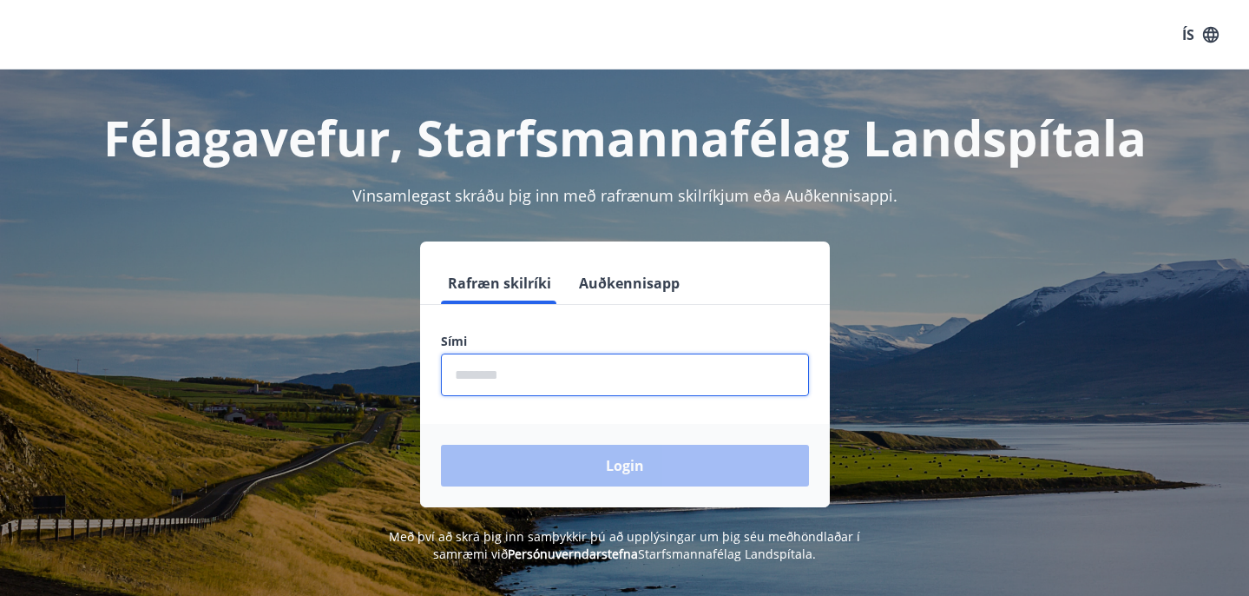
click at [474, 372] on input "phone" at bounding box center [625, 374] width 368 height 43
type input "********"
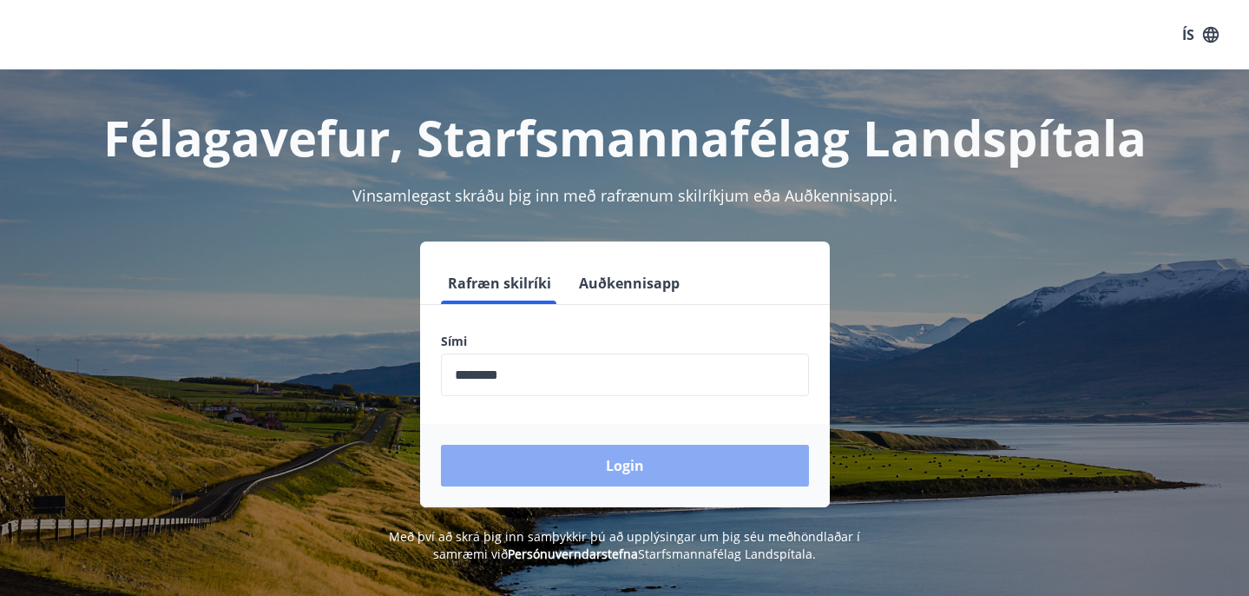
click at [630, 462] on button "Login" at bounding box center [625, 466] width 368 height 42
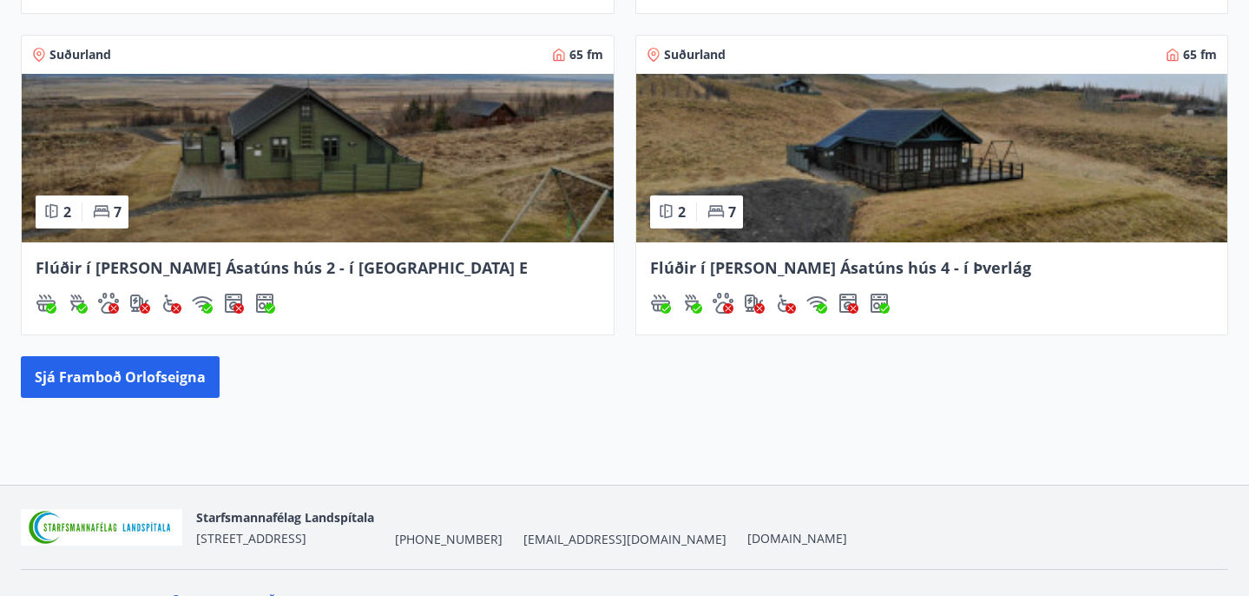
scroll to position [896, 0]
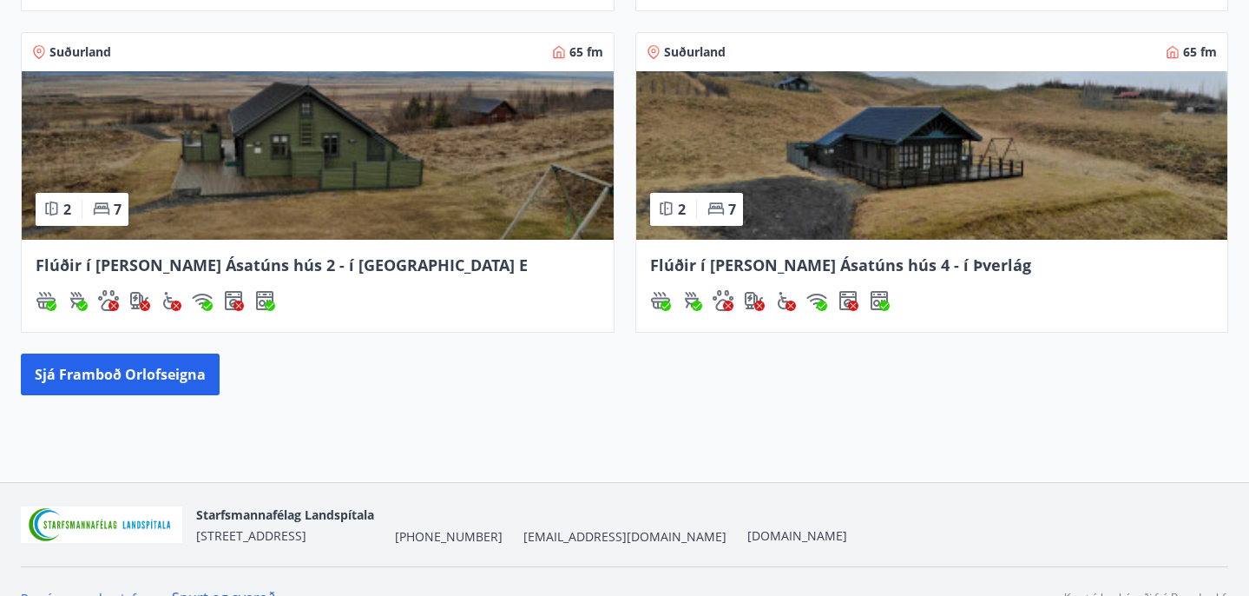
click at [247, 182] on img at bounding box center [318, 155] width 592 height 168
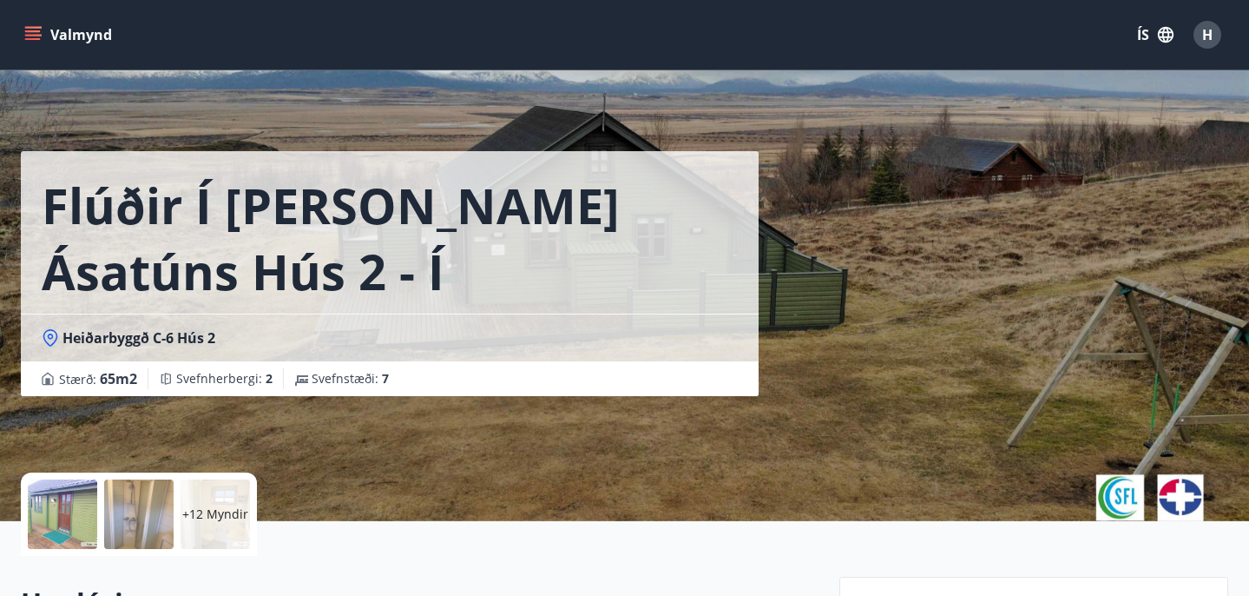
click at [40, 31] on icon "menu" at bounding box center [33, 31] width 16 height 2
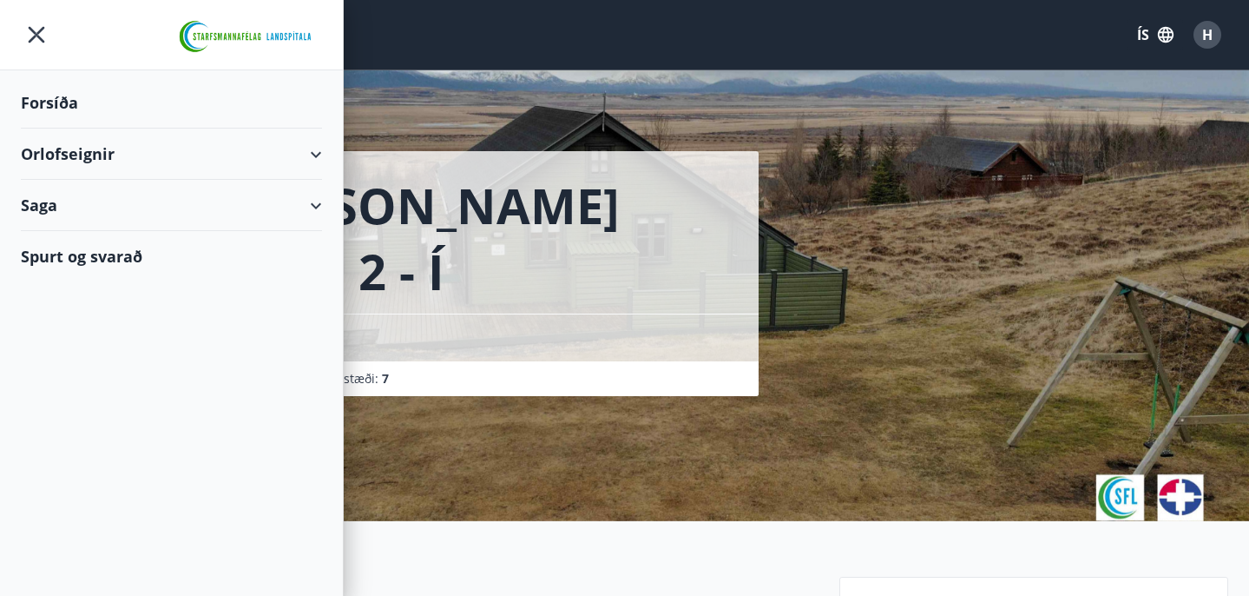
click at [62, 98] on div "Forsíða" at bounding box center [171, 102] width 301 height 51
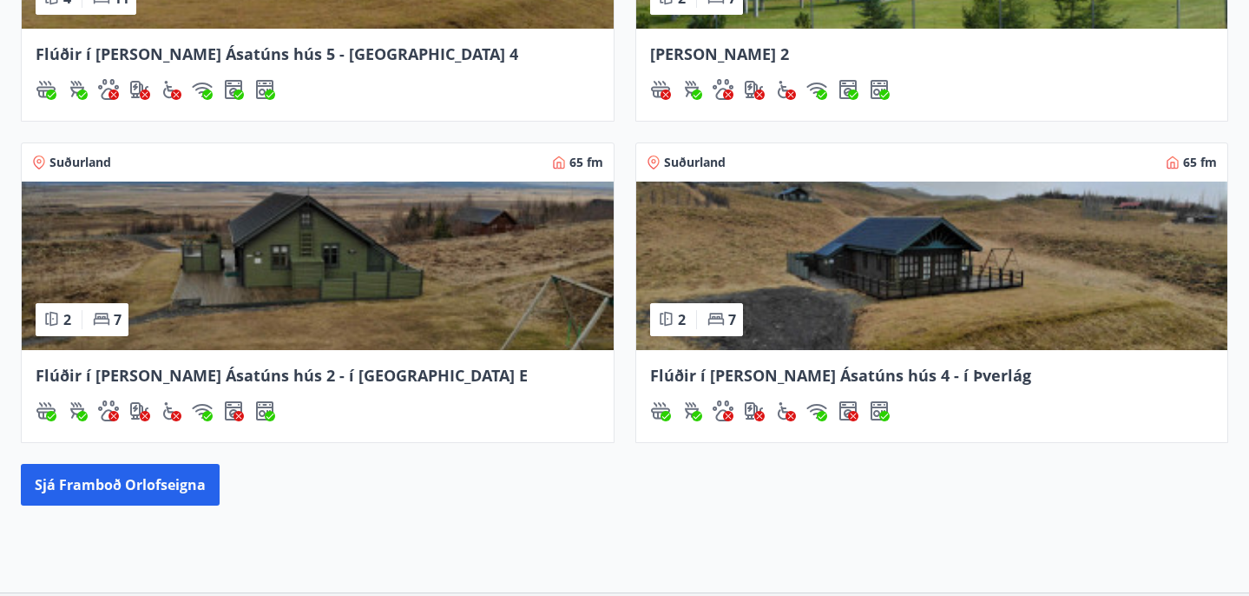
scroll to position [928, 0]
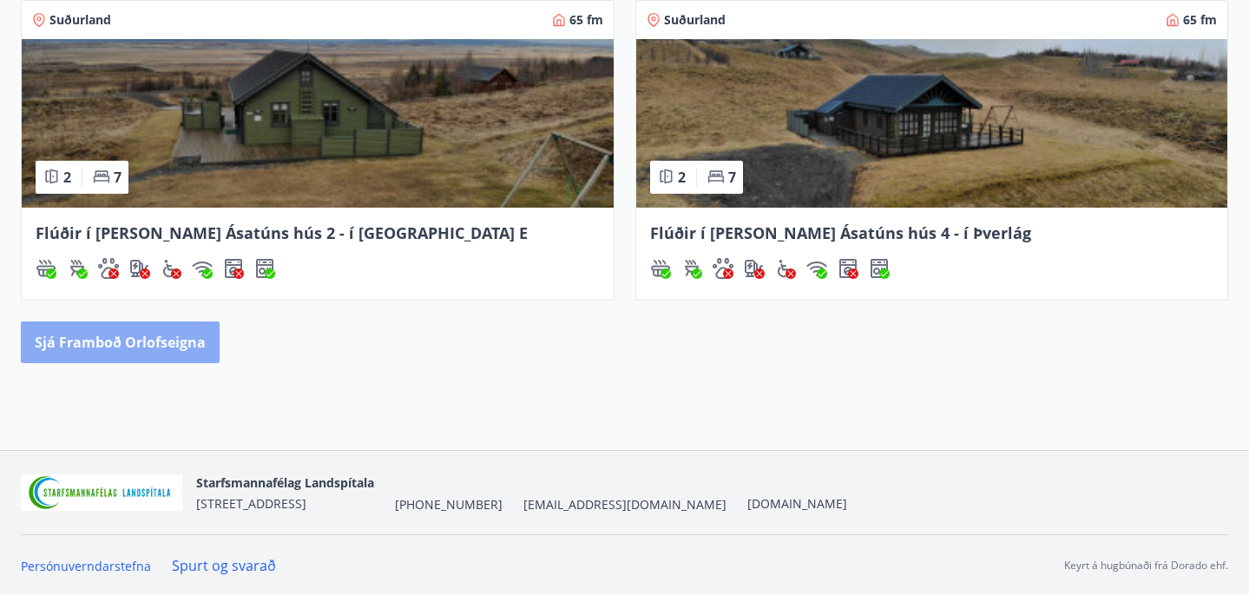
click at [175, 341] on button "Sjá framboð orlofseigna" at bounding box center [120, 342] width 199 height 42
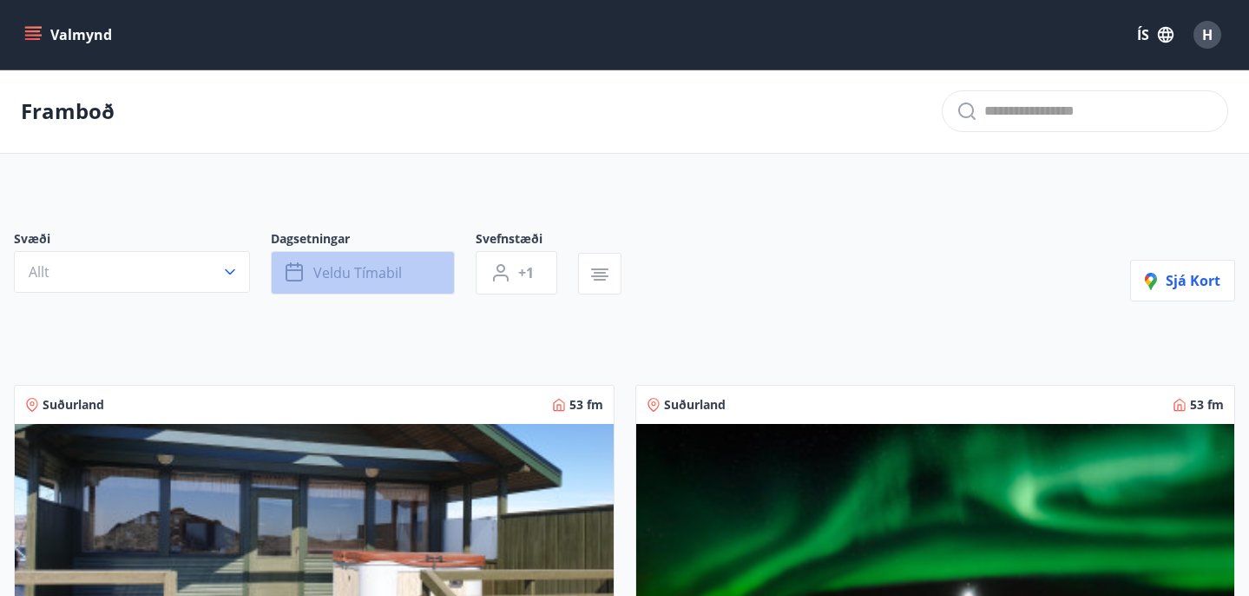
click at [405, 269] on button "Veldu tímabil" at bounding box center [363, 272] width 184 height 43
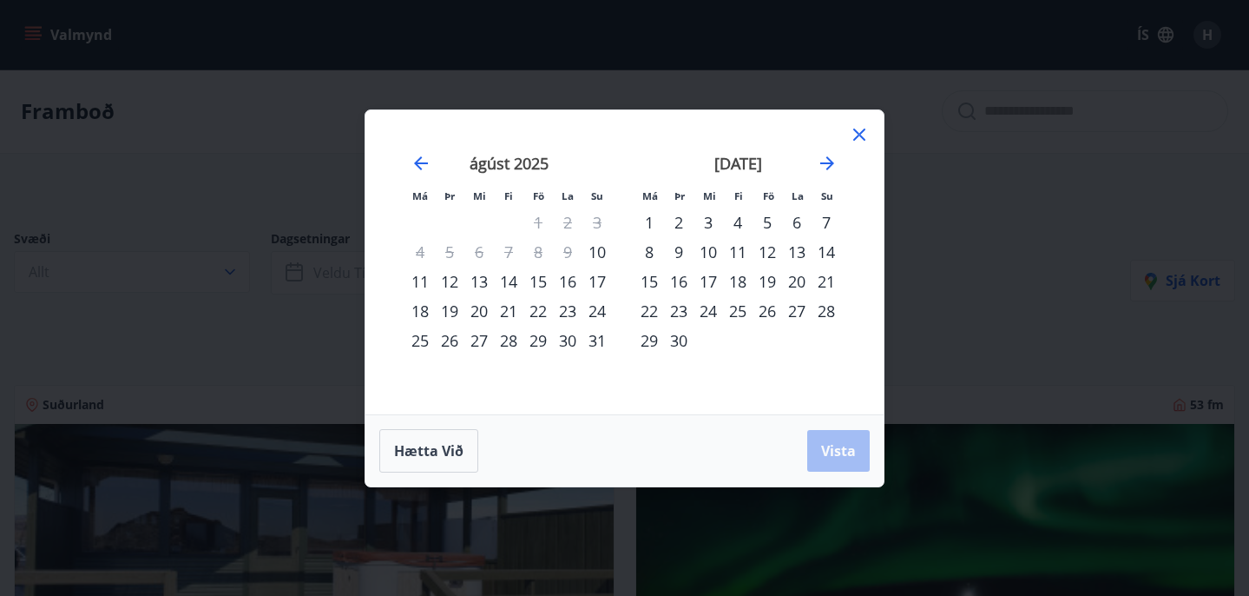
click at [542, 280] on div "15" at bounding box center [539, 282] width 30 height 30
click at [839, 452] on span "Vista" at bounding box center [838, 450] width 35 height 19
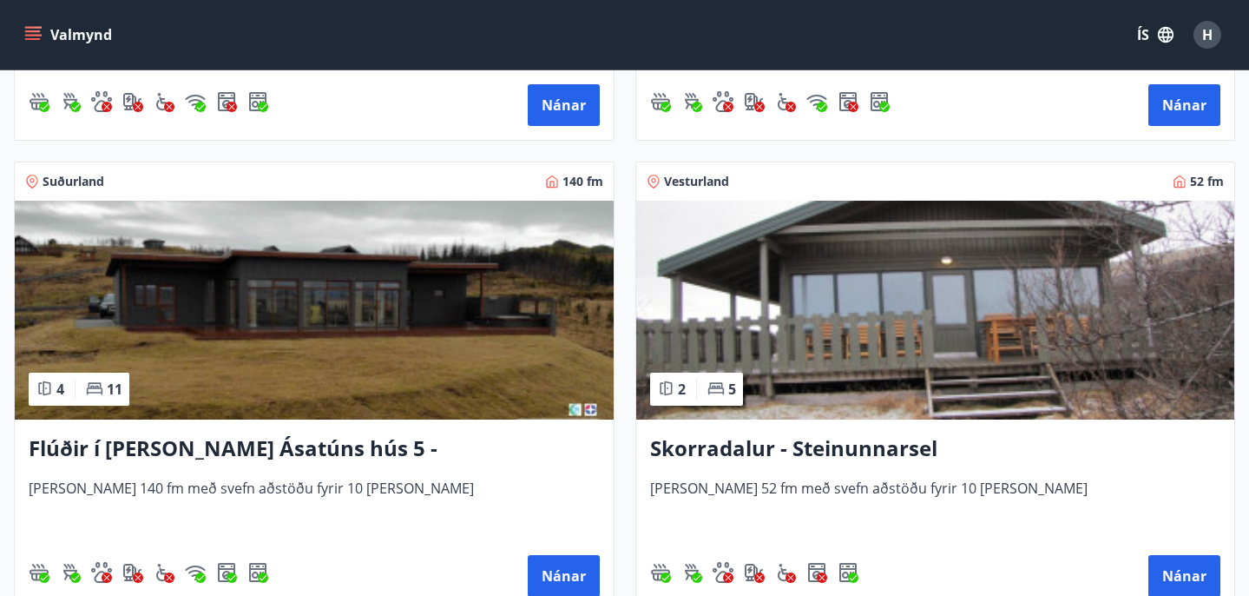
scroll to position [1632, 0]
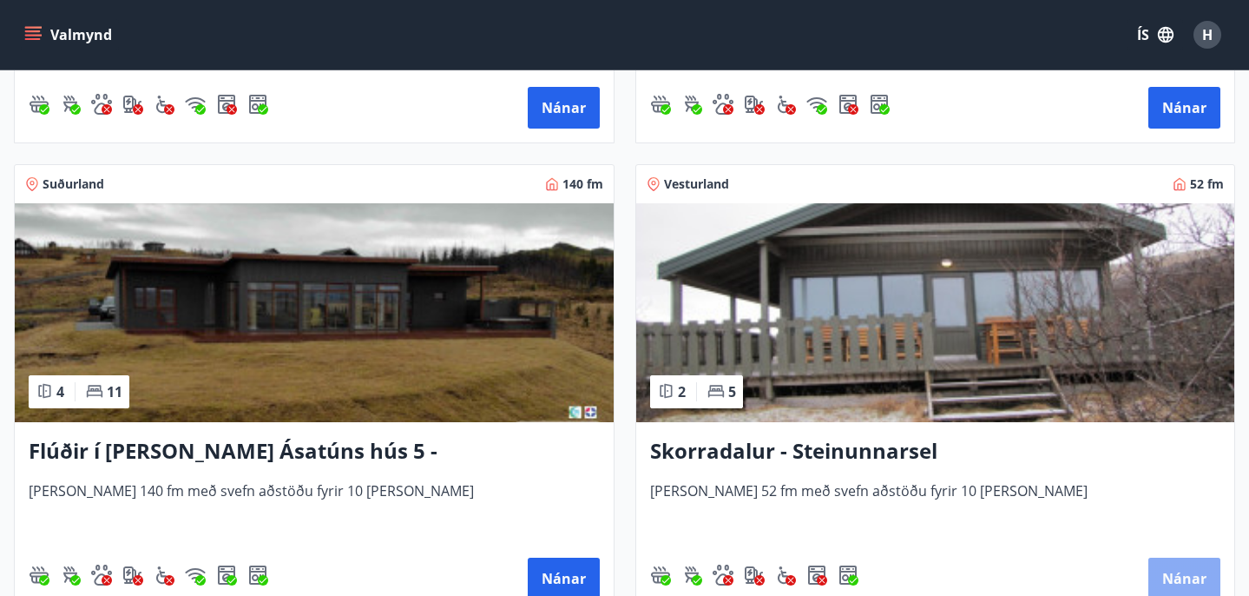
click at [1181, 588] on button "Nánar" at bounding box center [1185, 578] width 72 height 42
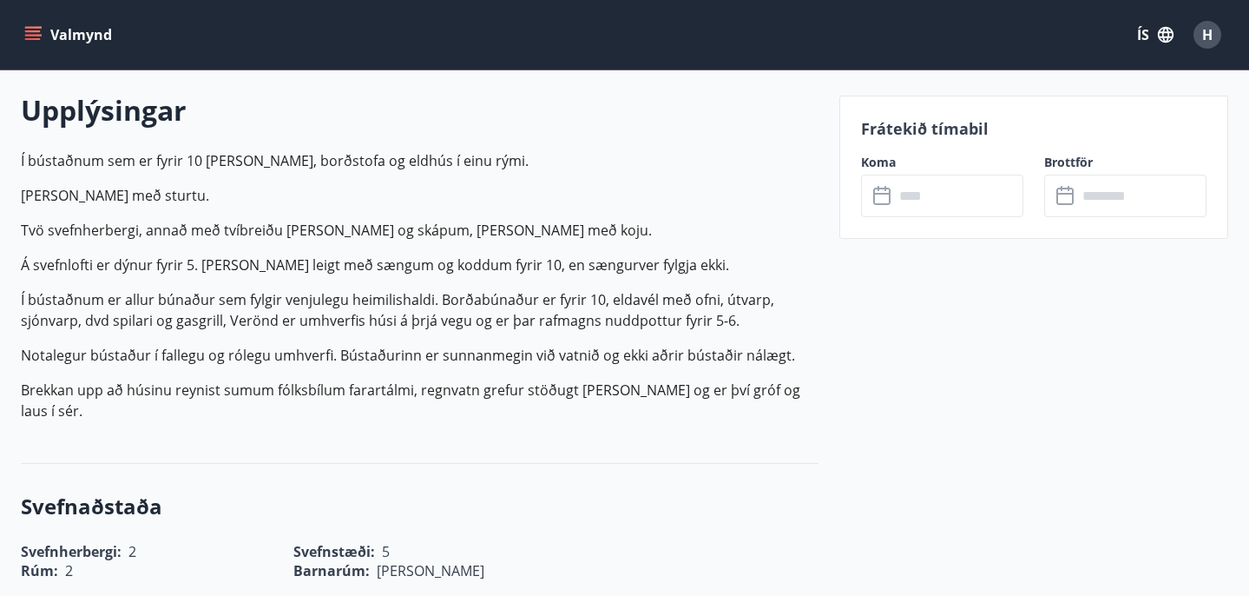
scroll to position [484, 0]
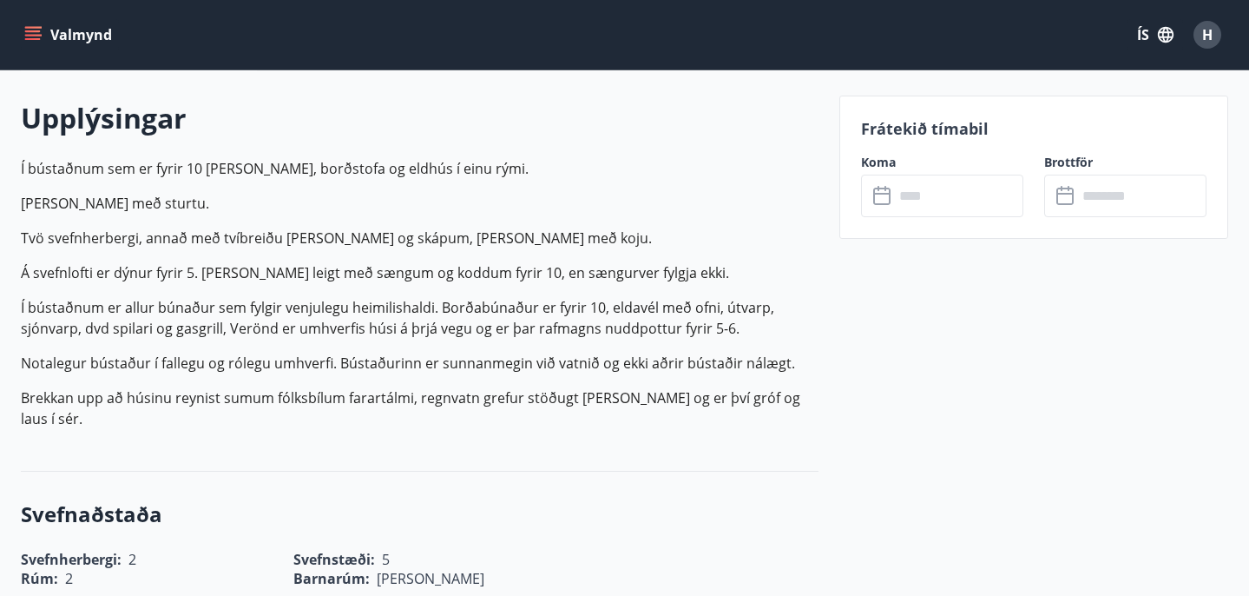
click at [911, 196] on input "text" at bounding box center [958, 196] width 129 height 43
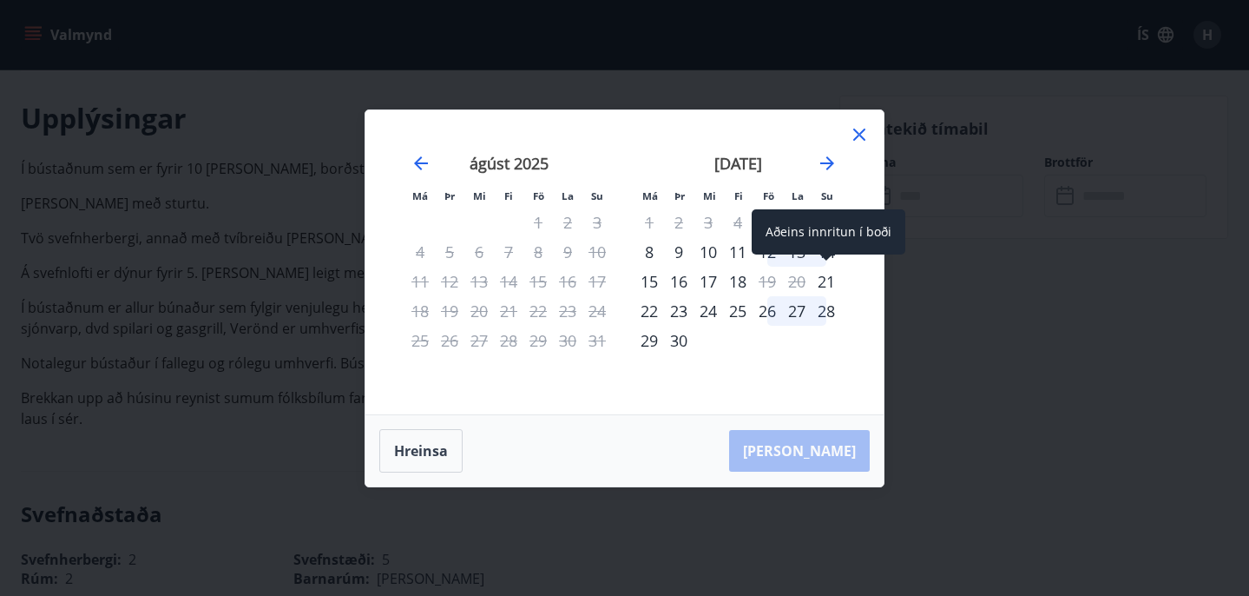
click at [828, 254] on span at bounding box center [827, 258] width 12 height 9
click at [828, 283] on div "21" at bounding box center [827, 282] width 30 height 30
click at [827, 283] on div "21" at bounding box center [827, 282] width 30 height 30
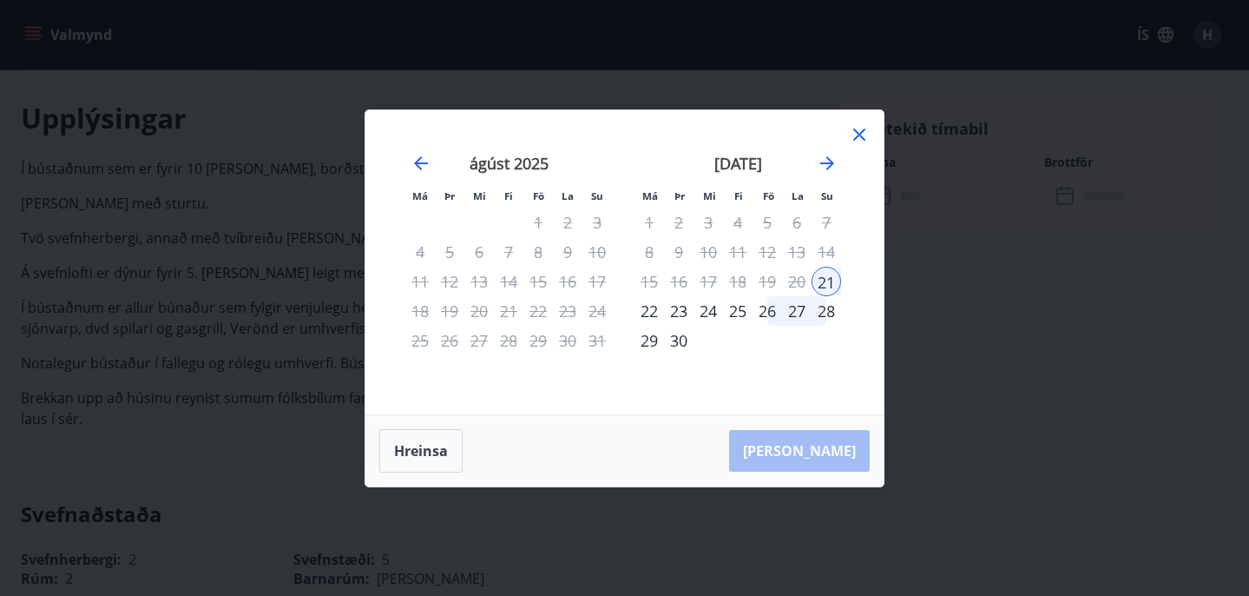
click at [645, 307] on div "22" at bounding box center [650, 311] width 30 height 30
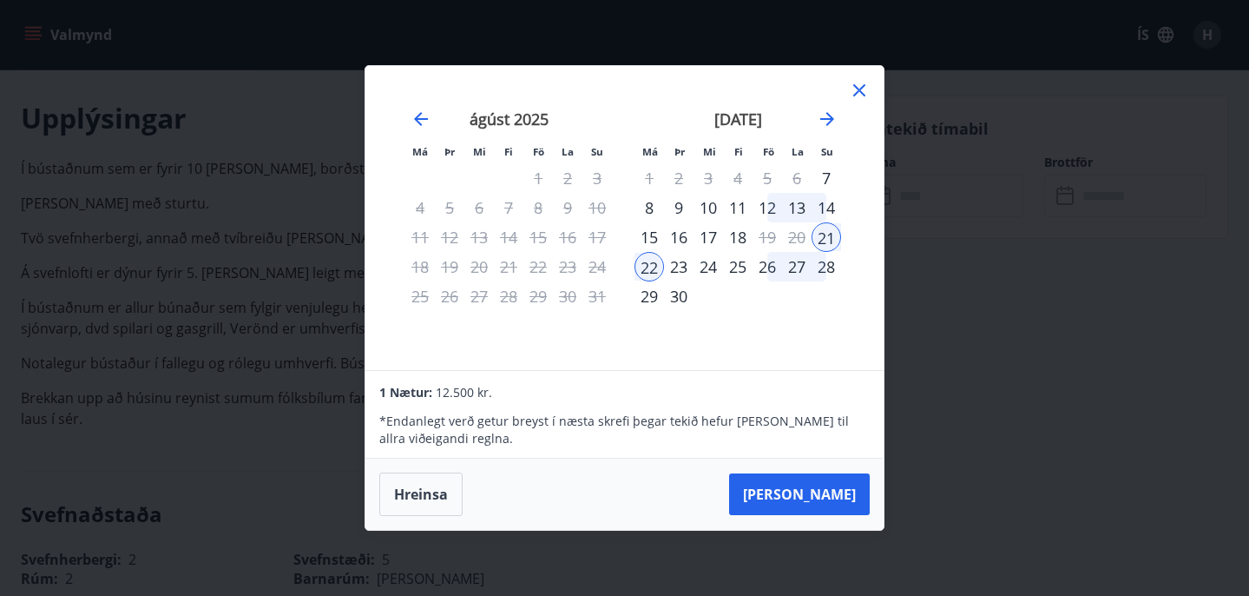
click at [742, 267] on div "25" at bounding box center [738, 267] width 30 height 30
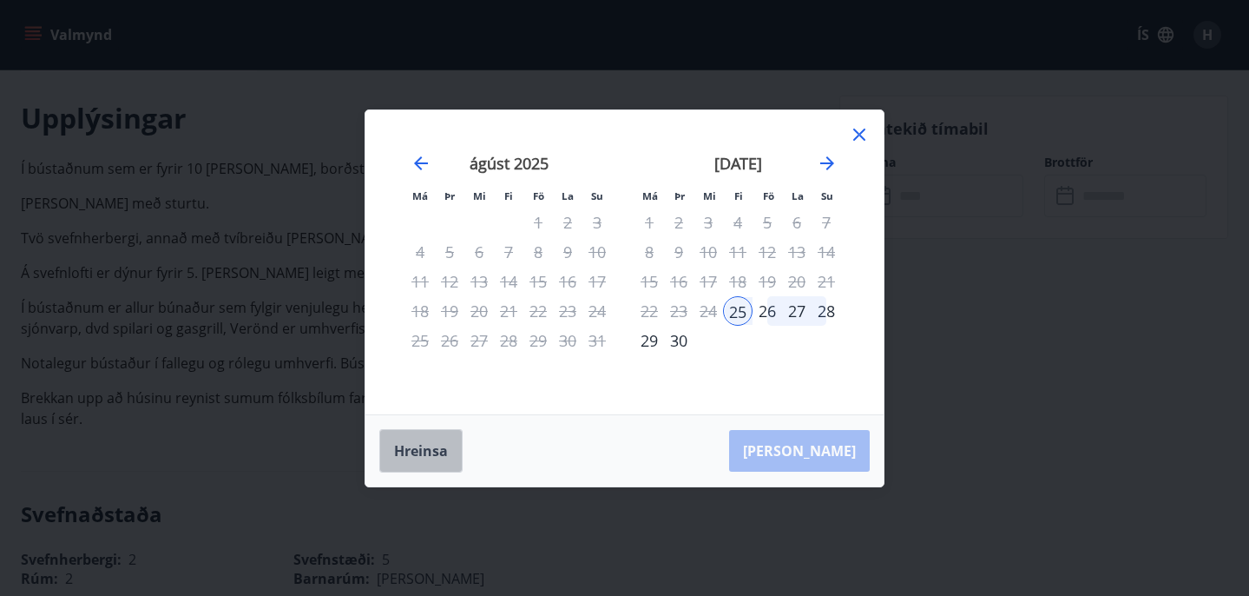
click at [424, 452] on button "Hreinsa" at bounding box center [420, 450] width 83 height 43
click at [647, 255] on div "8" at bounding box center [650, 252] width 30 height 30
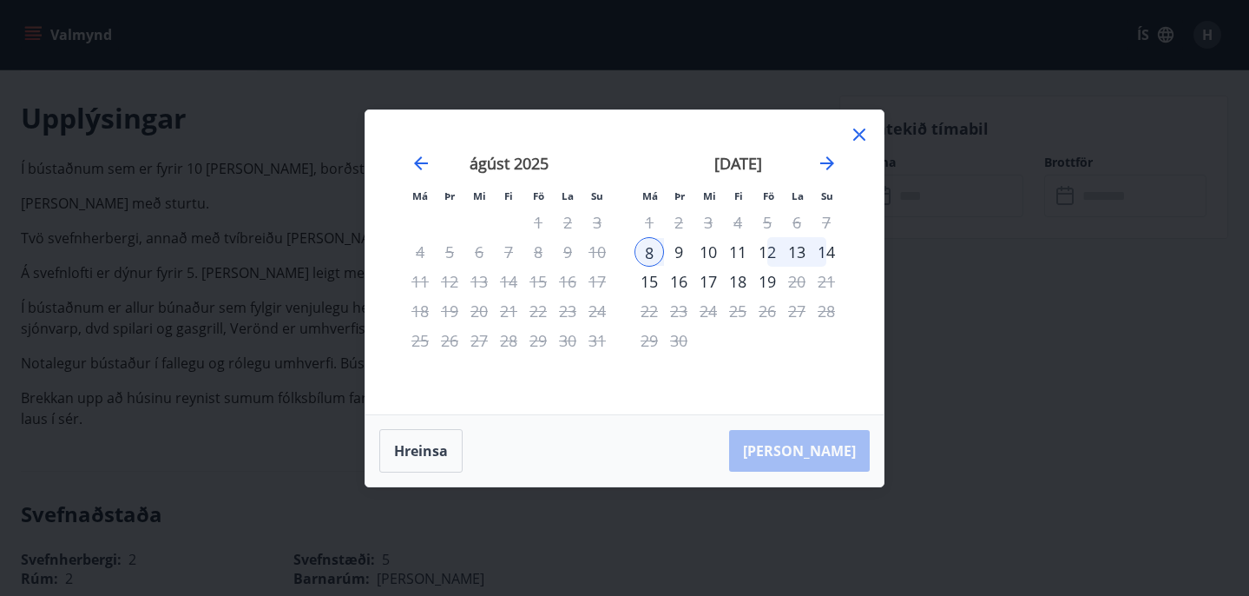
click at [744, 253] on div "11" at bounding box center [738, 252] width 30 height 30
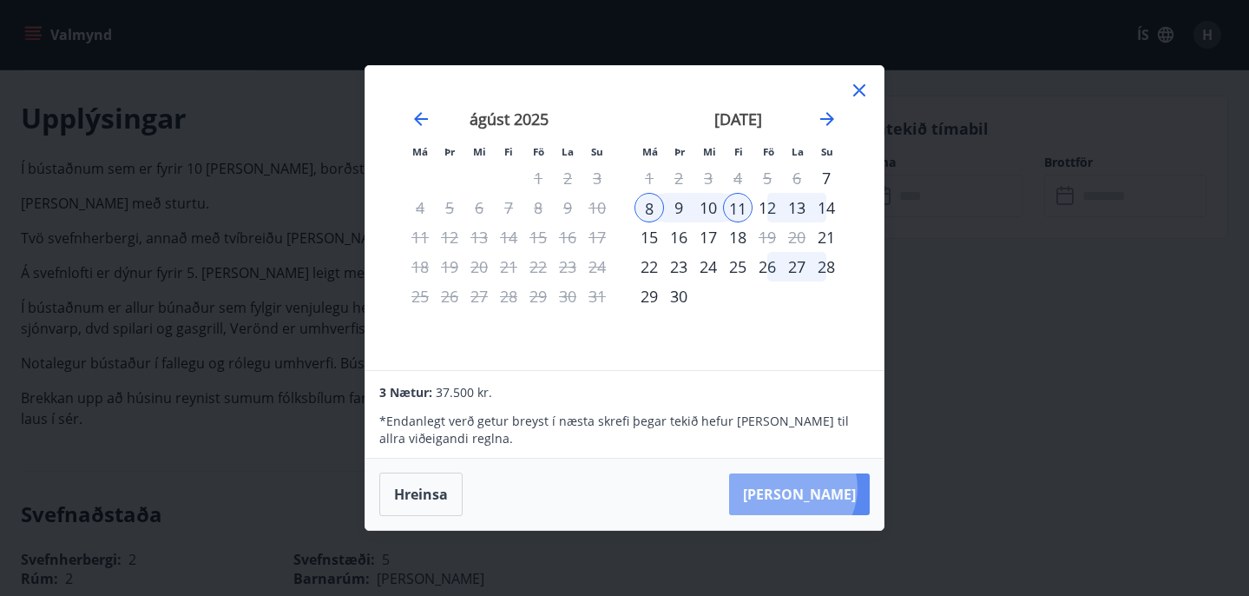
click at [845, 488] on button "Taka Frá" at bounding box center [799, 494] width 141 height 42
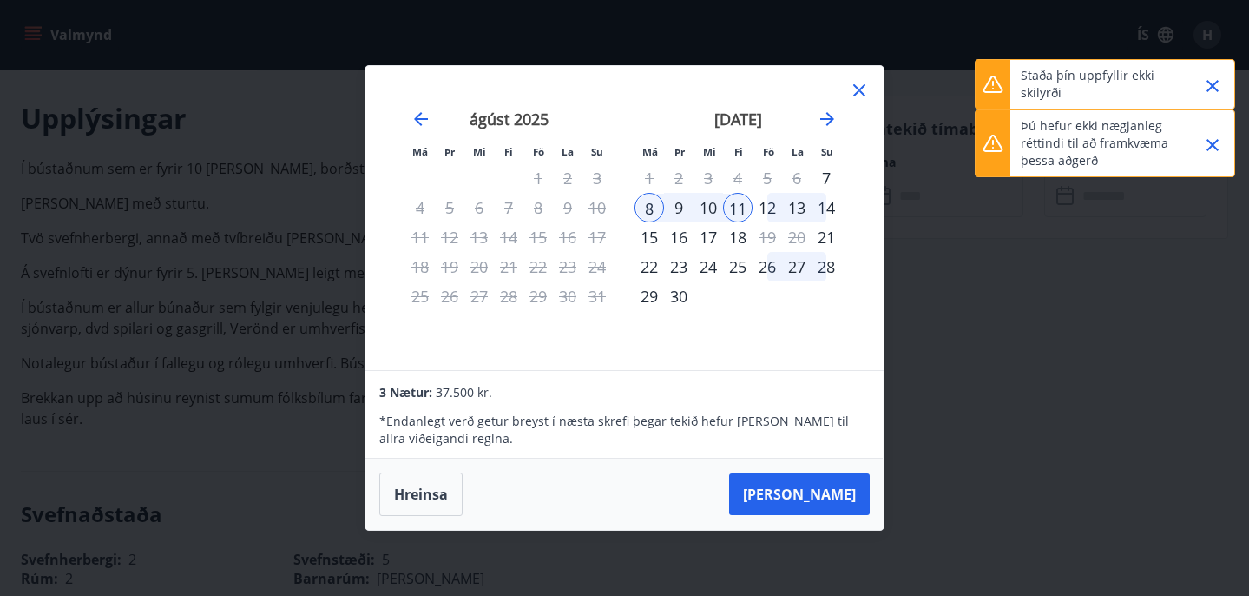
click at [1214, 88] on icon "Close" at bounding box center [1213, 86] width 12 height 12
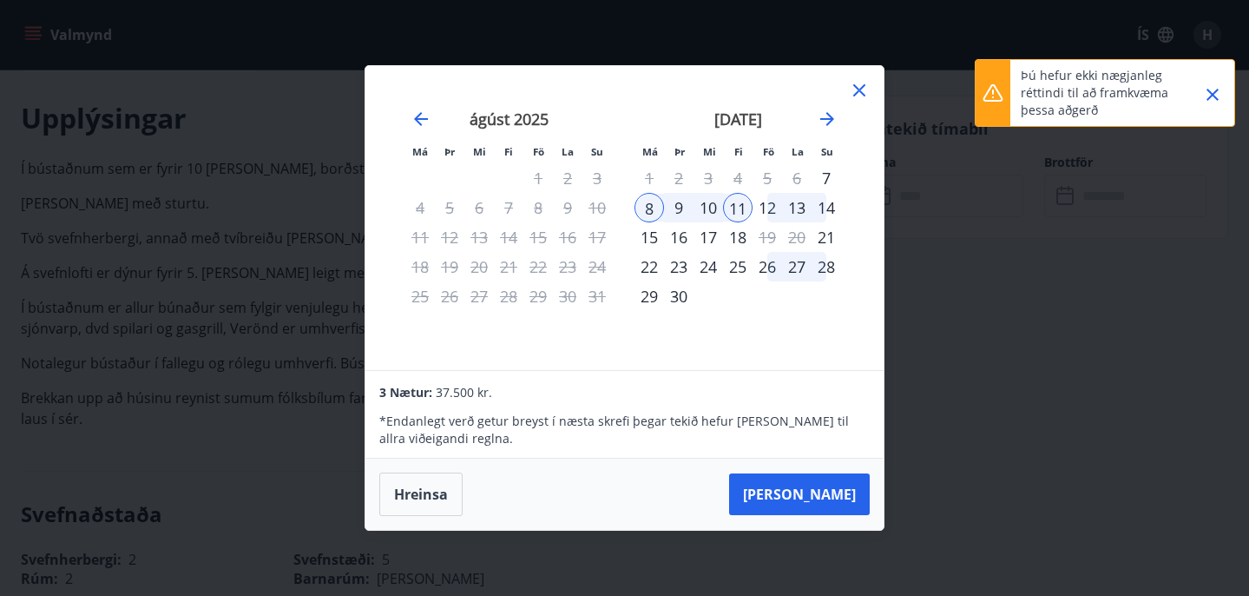
click at [1214, 95] on icon "Close" at bounding box center [1213, 94] width 21 height 21
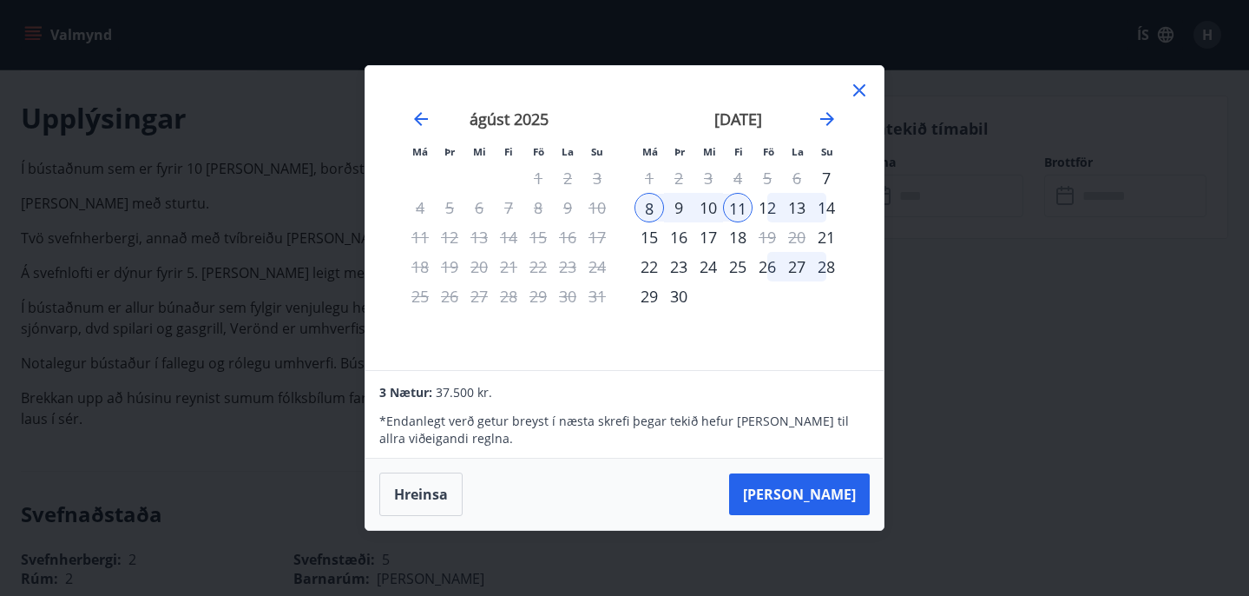
click at [857, 87] on icon at bounding box center [860, 90] width 12 height 12
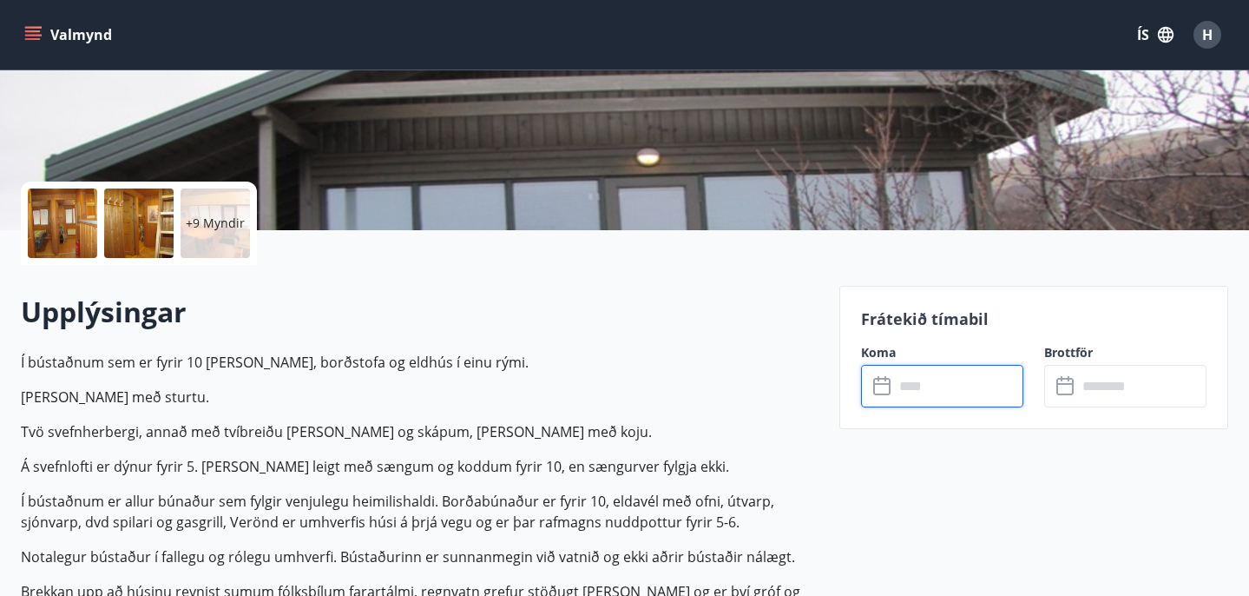
scroll to position [0, 0]
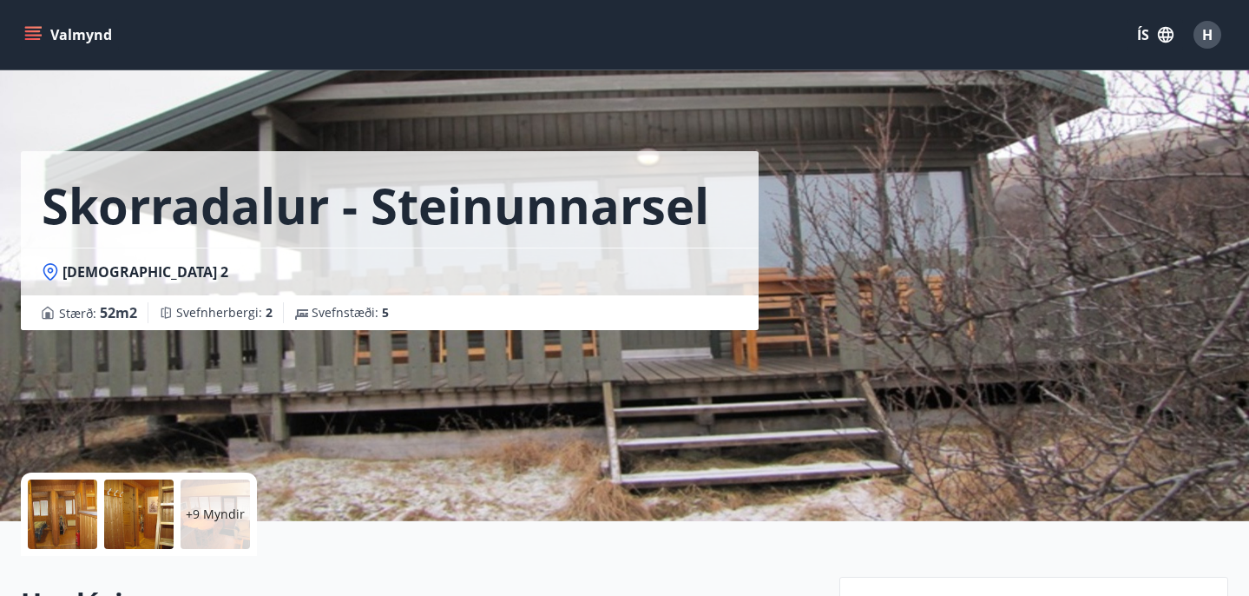
click at [86, 29] on button "Valmynd" at bounding box center [70, 34] width 98 height 31
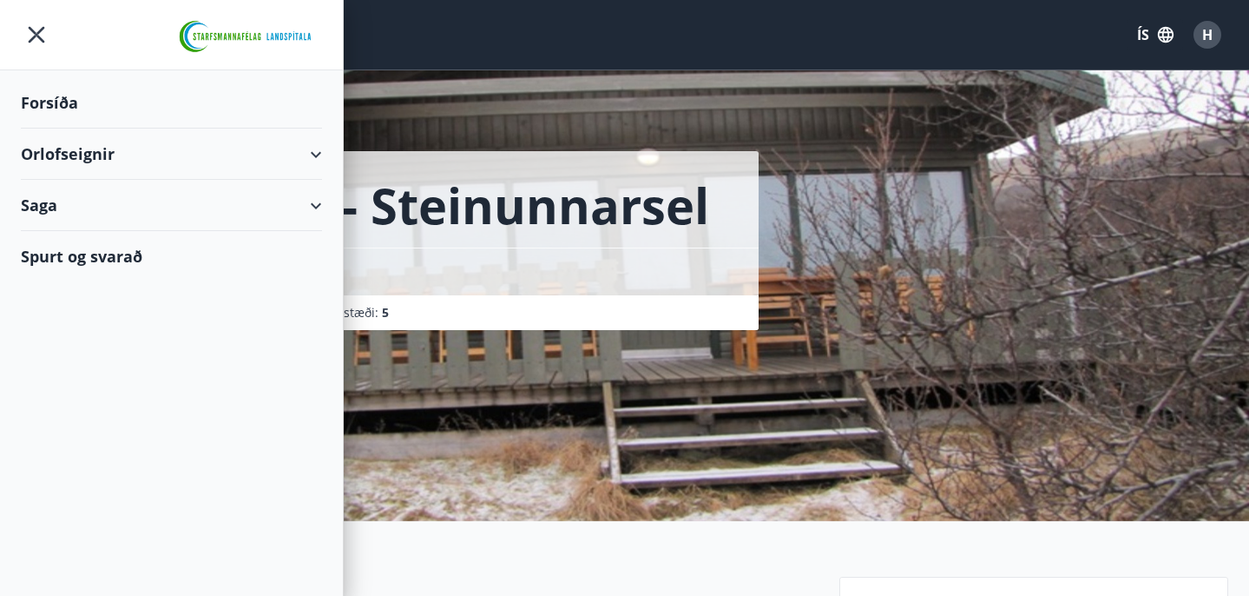
click at [96, 254] on div "Spurt og svarað" at bounding box center [171, 256] width 301 height 50
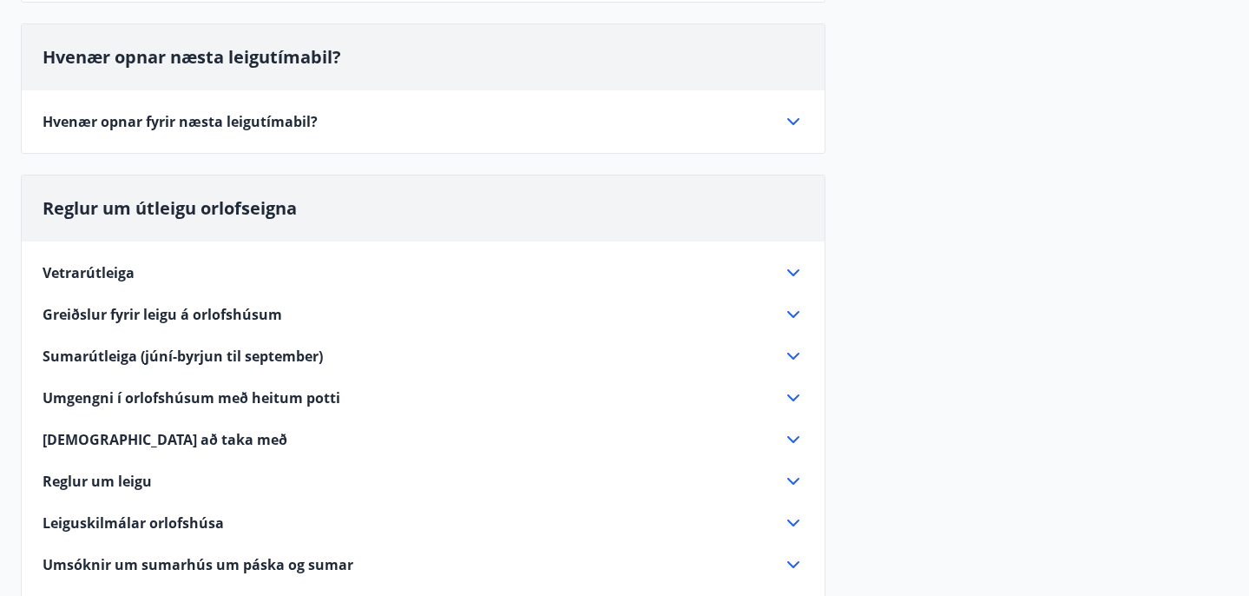
scroll to position [306, 0]
click at [112, 478] on span "Reglur um leigu" at bounding box center [97, 480] width 109 height 19
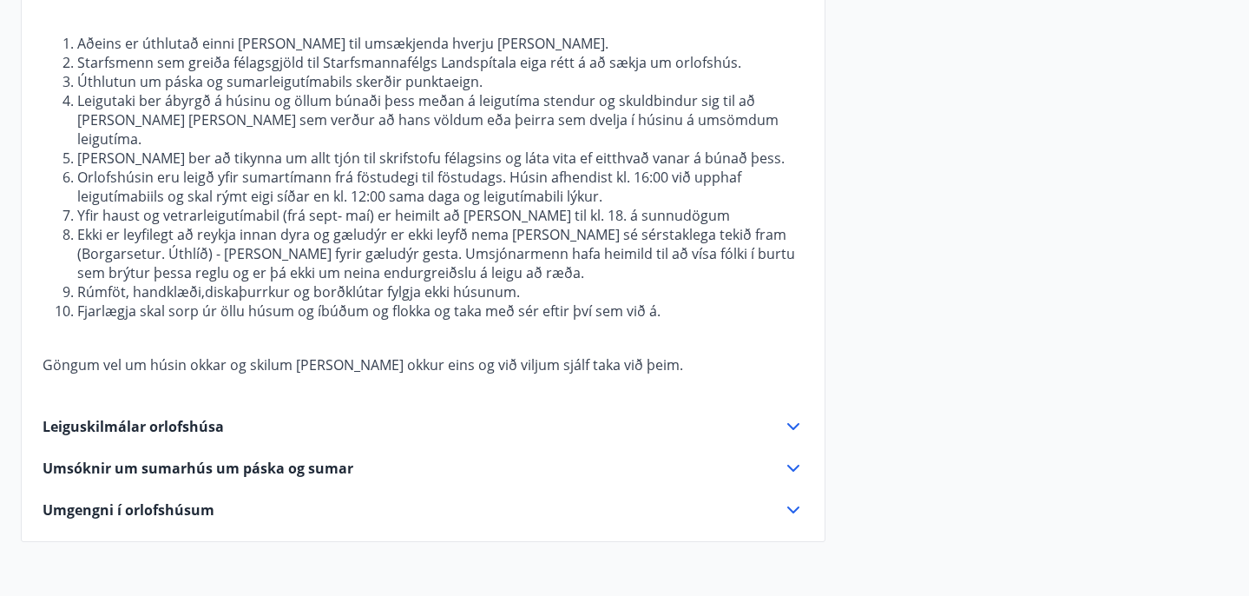
scroll to position [805, 0]
click at [192, 416] on span "Leiguskilmálar orlofshúsa" at bounding box center [133, 425] width 181 height 19
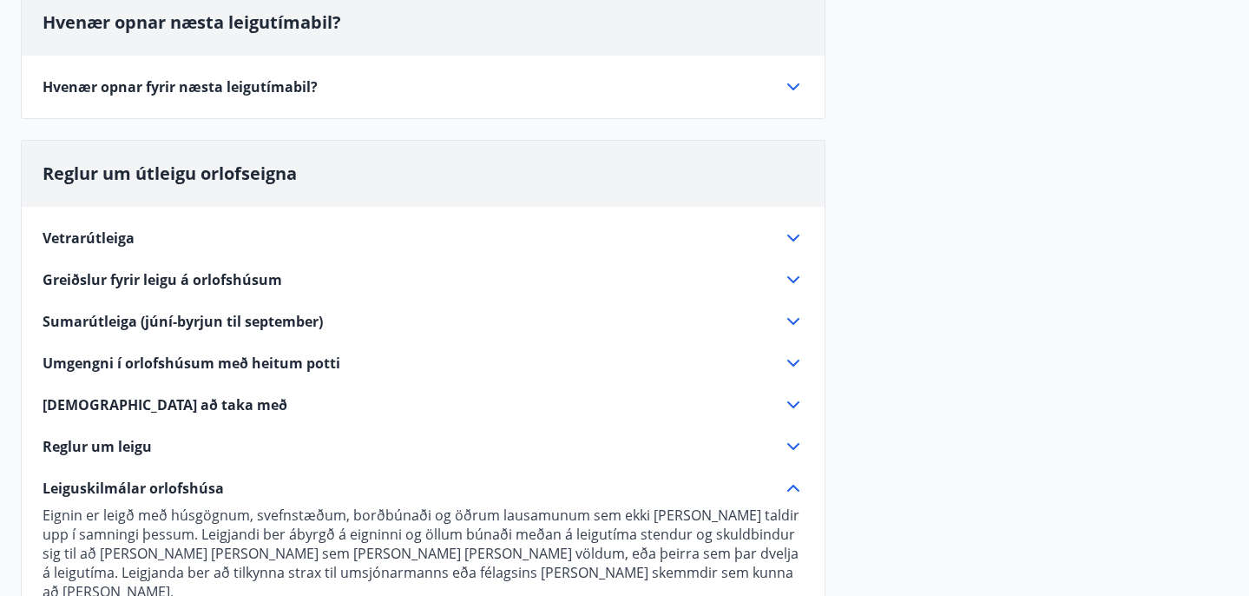
scroll to position [0, 0]
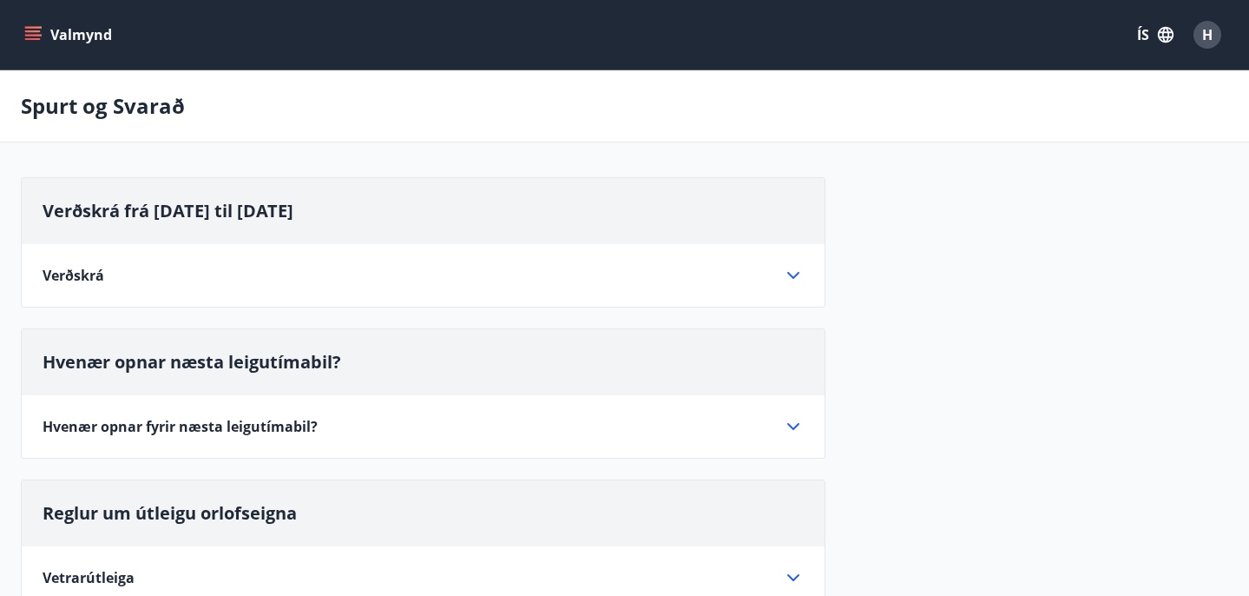
click at [37, 29] on icon "menu" at bounding box center [32, 34] width 17 height 17
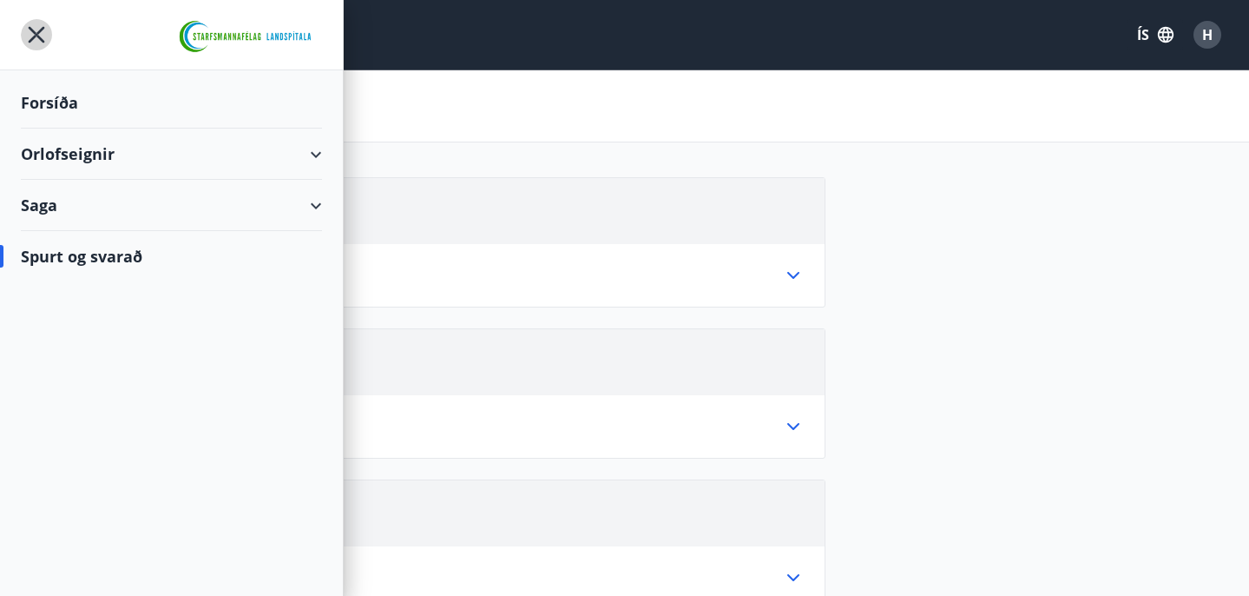
click at [37, 31] on icon "menu" at bounding box center [37, 35] width 16 height 16
